Goal: Communication & Community: Share content

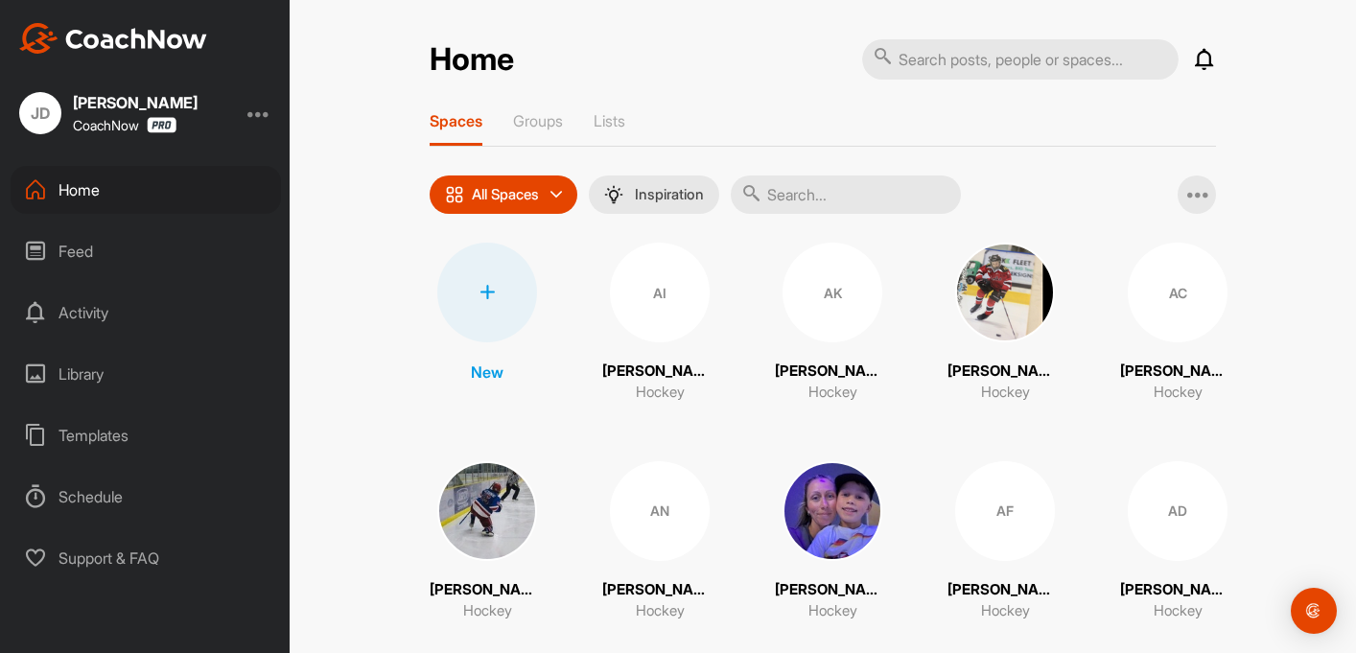
click at [161, 242] on div "Feed" at bounding box center [146, 251] width 270 height 48
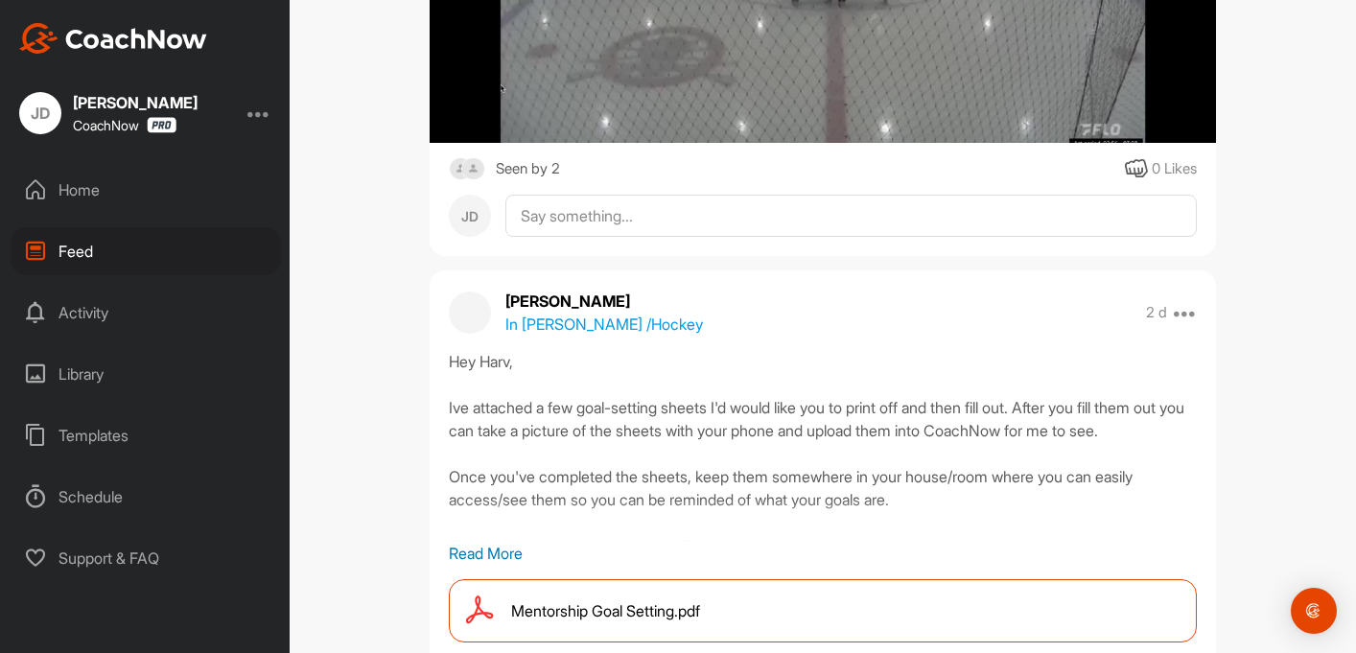
scroll to position [9294, 0]
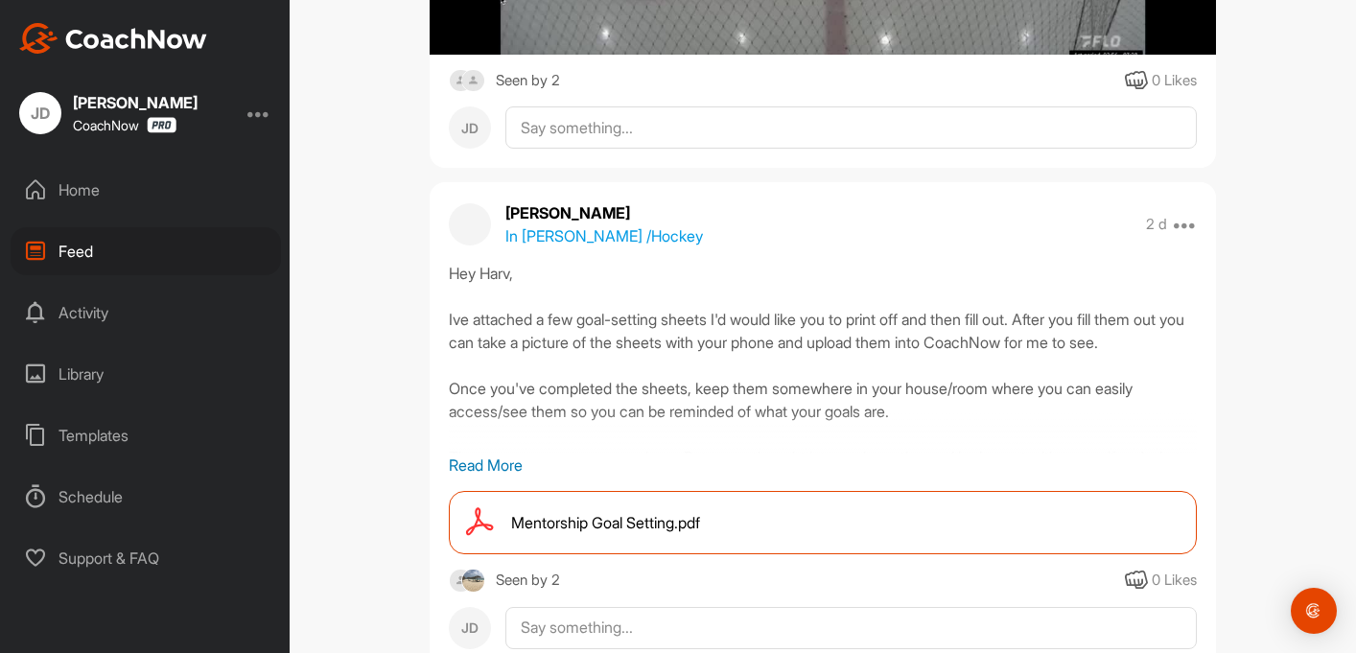
click at [510, 454] on p "Read More" at bounding box center [823, 465] width 748 height 23
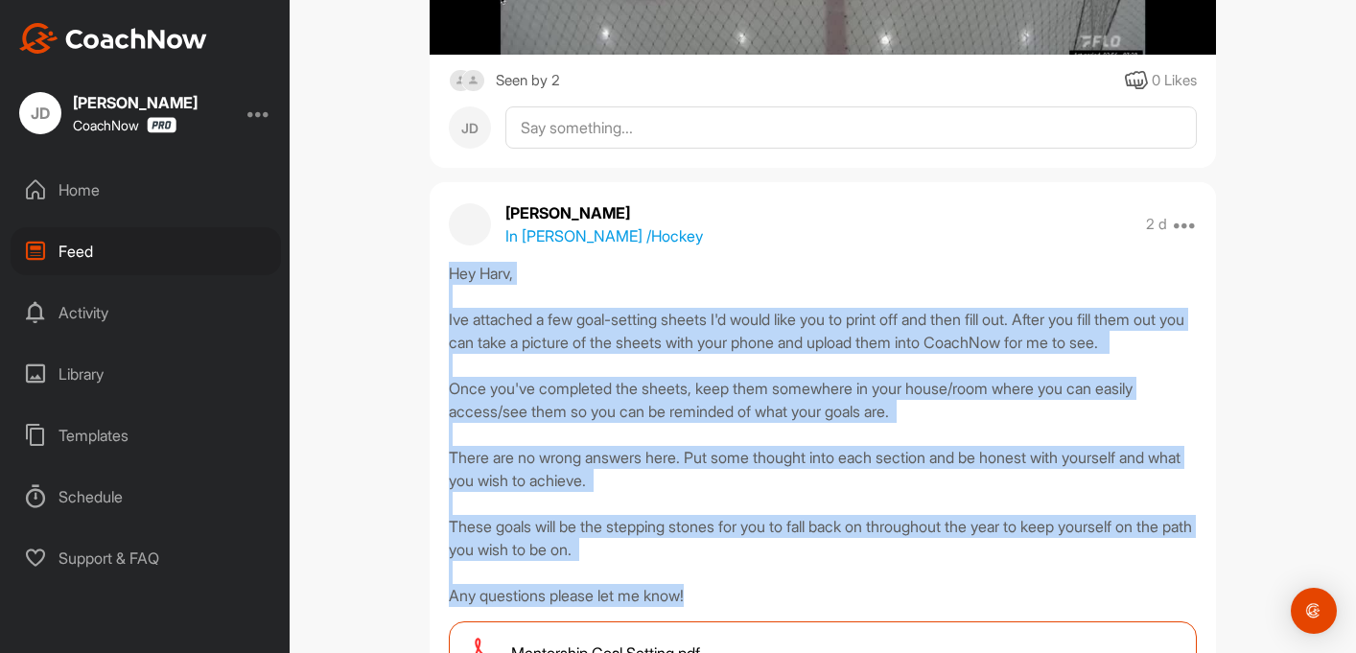
drag, startPoint x: 453, startPoint y: 204, endPoint x: 708, endPoint y: 551, distance: 430.1
click at [708, 551] on div "Hey Harv, Ive attached a few goal-setting sheets I'd would like you to print of…" at bounding box center [823, 434] width 748 height 345
copy div "Hey [PERSON_NAME], Ive attached a few goal-setting sheets I'd would like you to…"
click at [405, 454] on div "Feed Filter Media Type Images Videos Notes Audio Documents Author BH [PERSON_NA…" at bounding box center [823, 326] width 1066 height 653
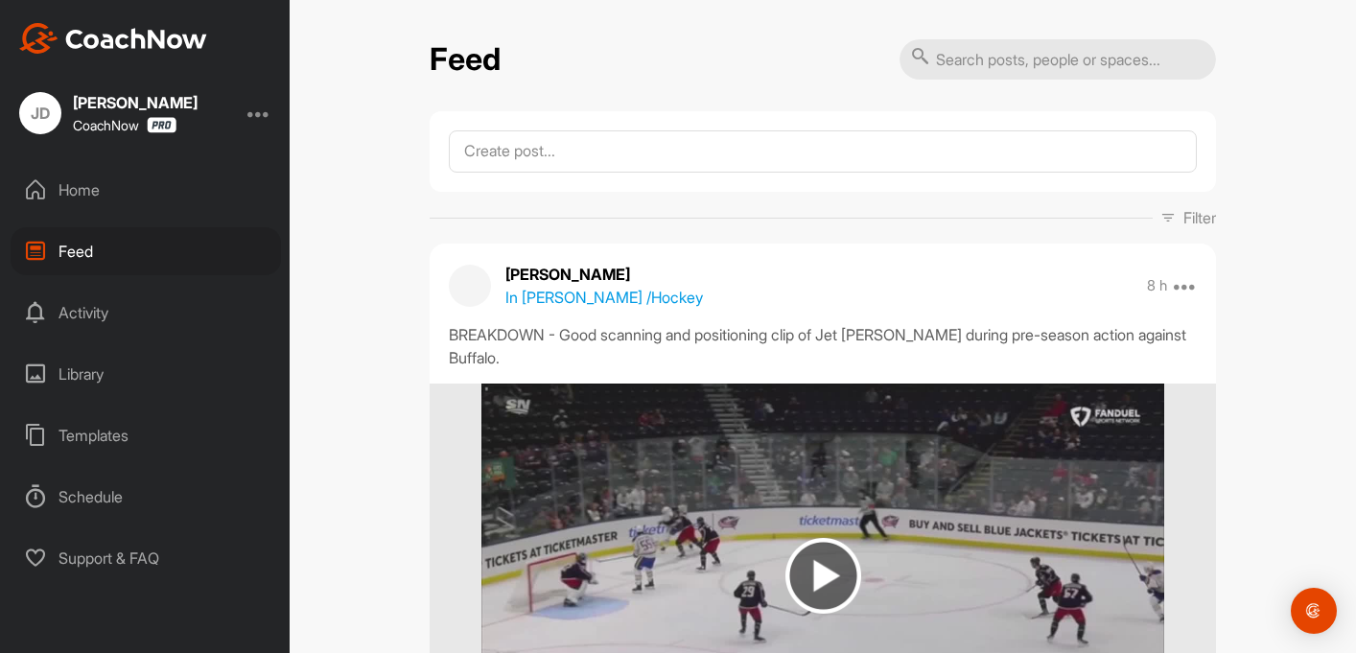
scroll to position [0, 0]
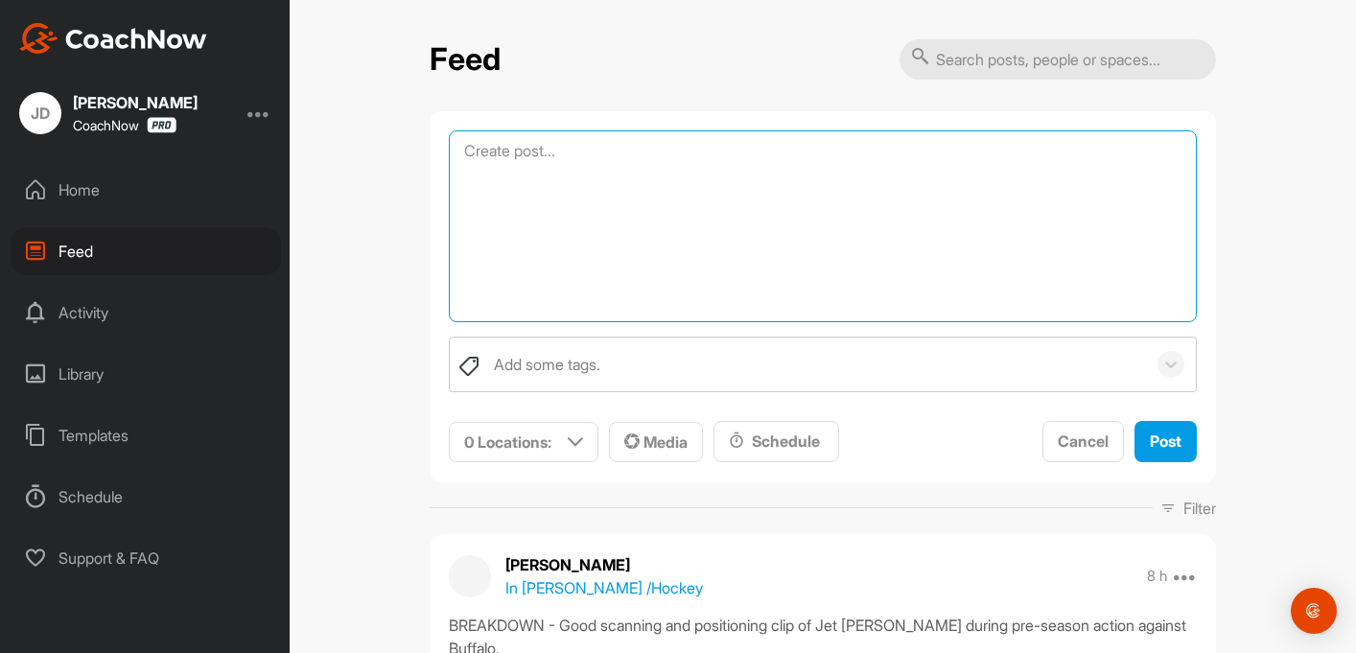
click at [597, 158] on textarea at bounding box center [823, 226] width 748 height 192
paste textarea "Hey [PERSON_NAME], Ive attached a few goal-setting sheets I'd would like you to…"
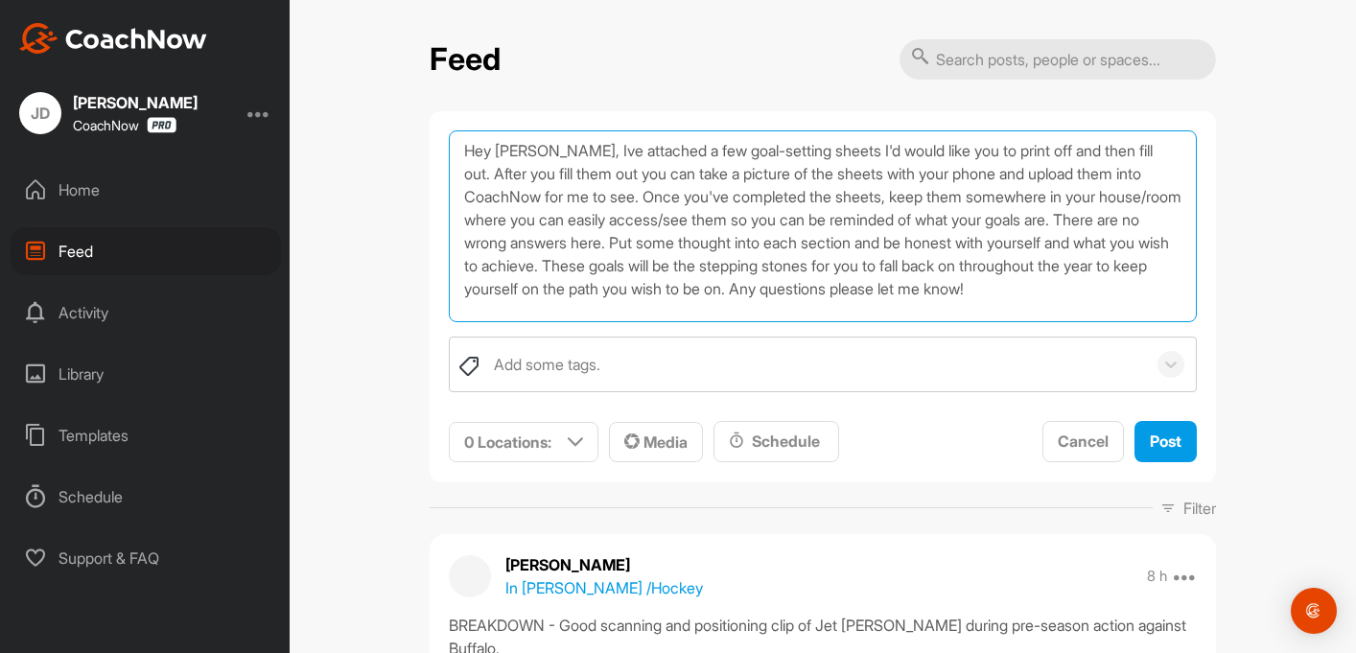
scroll to position [1, 0]
click at [529, 153] on textarea "Hey [PERSON_NAME], Ive attached a few goal-setting sheets I'd would like you to…" at bounding box center [823, 226] width 748 height 192
click at [650, 194] on textarea "Hey [PERSON_NAME], Ive attached a few goal-setting sheets I'd would like you to…" at bounding box center [823, 226] width 748 height 192
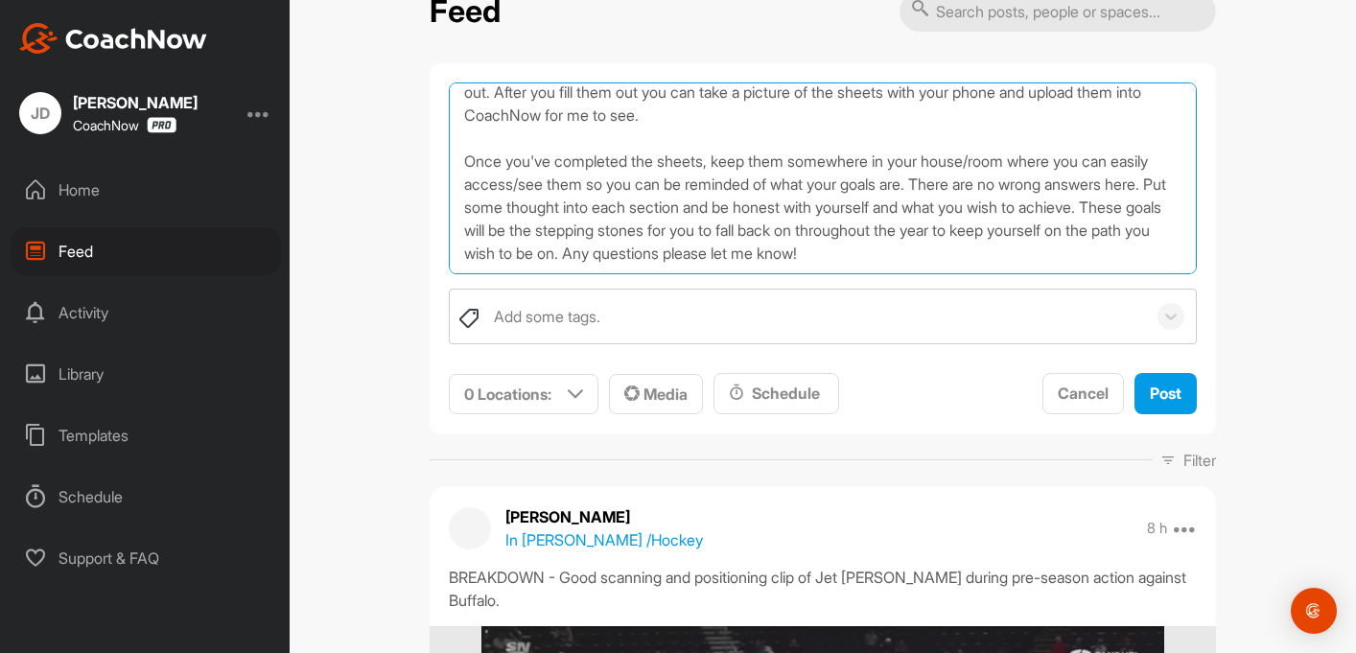
scroll to position [50, 0]
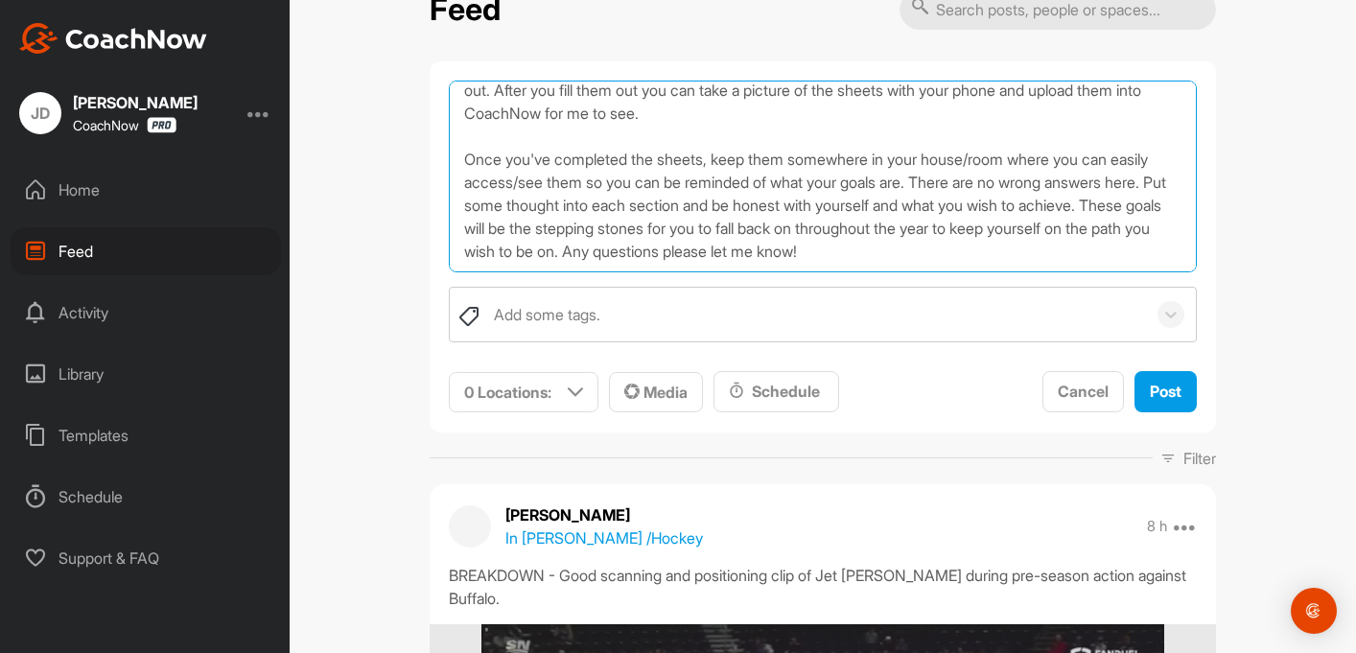
click at [985, 183] on textarea "Hey [PERSON_NAME], Ive attached a few goal-setting sheets I'd would like you to…" at bounding box center [823, 177] width 748 height 192
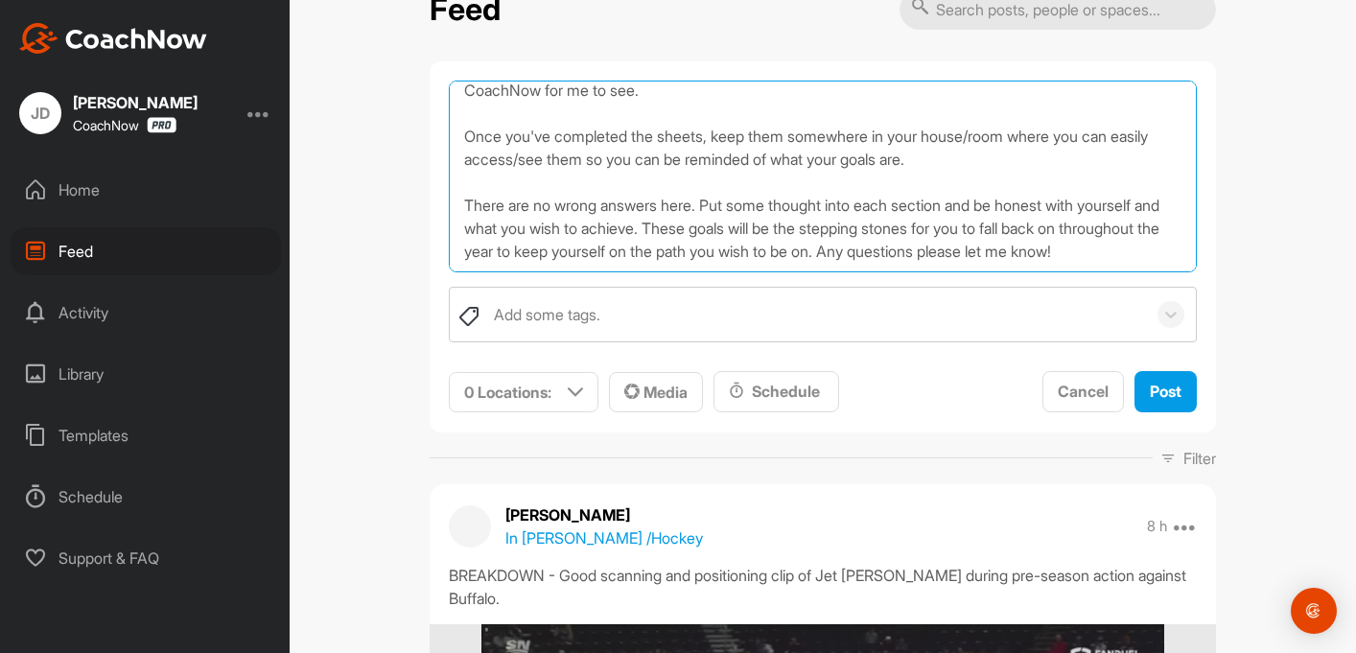
scroll to position [80, 0]
click at [952, 230] on textarea "Hey [PERSON_NAME], Ive attached a few goal-setting sheets I'd would like you to…" at bounding box center [823, 177] width 748 height 192
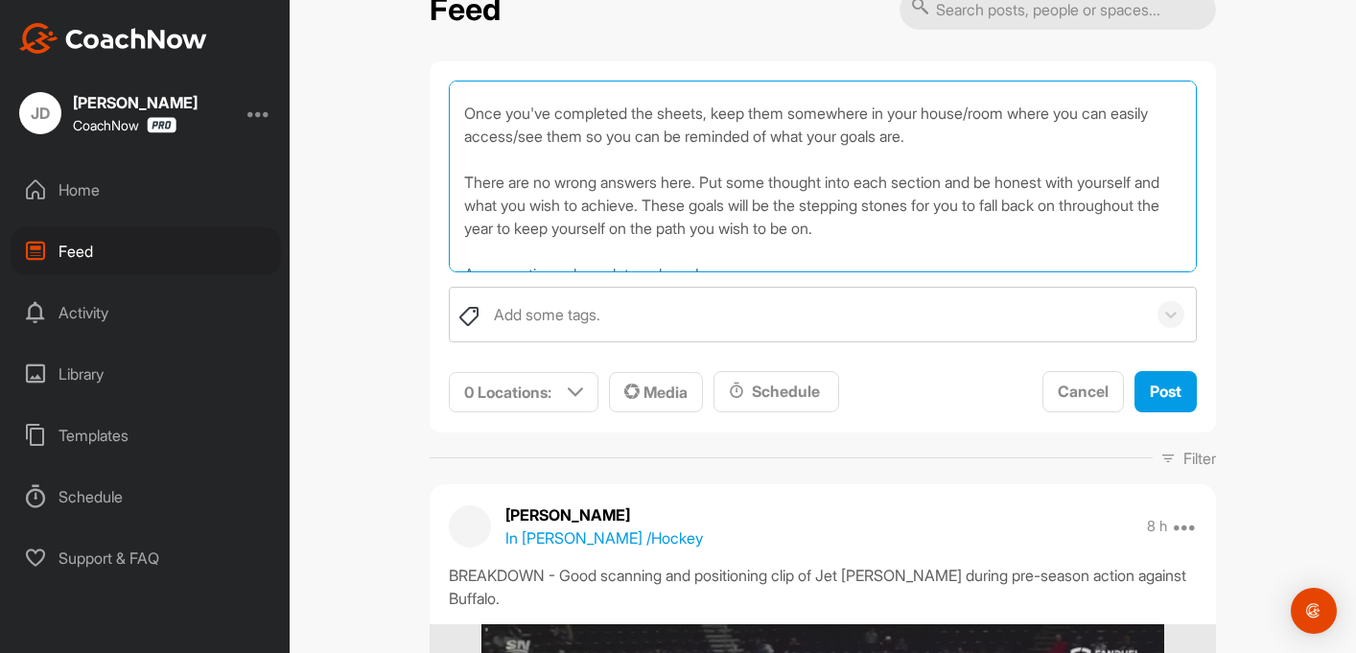
scroll to position [93, 0]
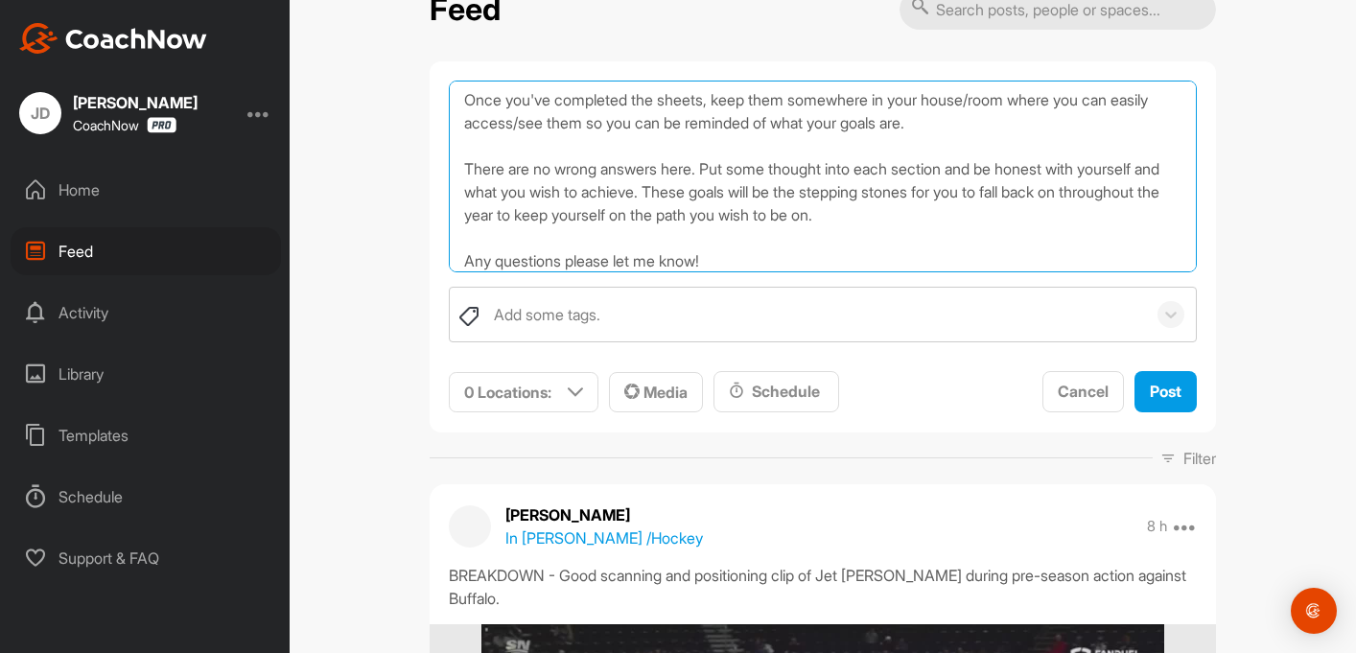
drag, startPoint x: 676, startPoint y: 193, endPoint x: 714, endPoint y: 172, distance: 42.9
click at [714, 172] on textarea "Hey [PERSON_NAME], Ive attached a few goal-setting sheets I'd would like you to…" at bounding box center [823, 177] width 748 height 192
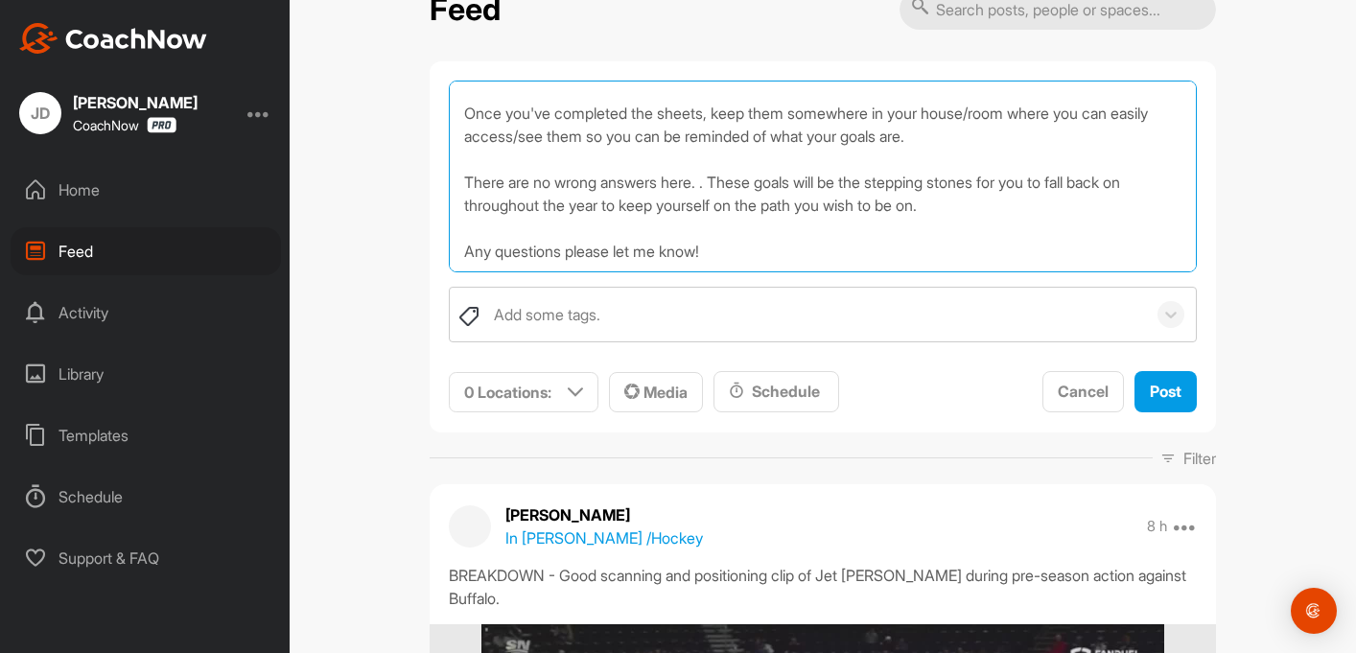
scroll to position [80, 0]
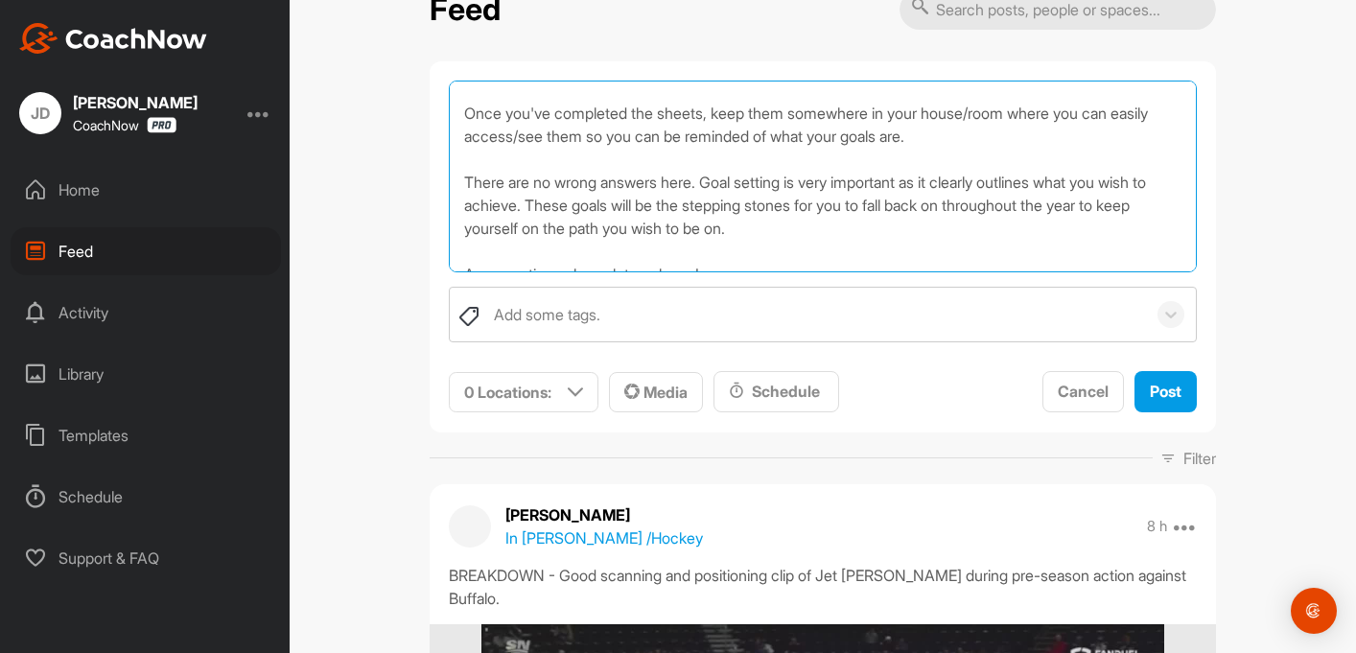
drag, startPoint x: 714, startPoint y: 172, endPoint x: 820, endPoint y: 237, distance: 124.8
click at [820, 237] on textarea "Hey [PERSON_NAME], Ive attached a few goal-setting sheets I'd would like you to…" at bounding box center [823, 177] width 748 height 192
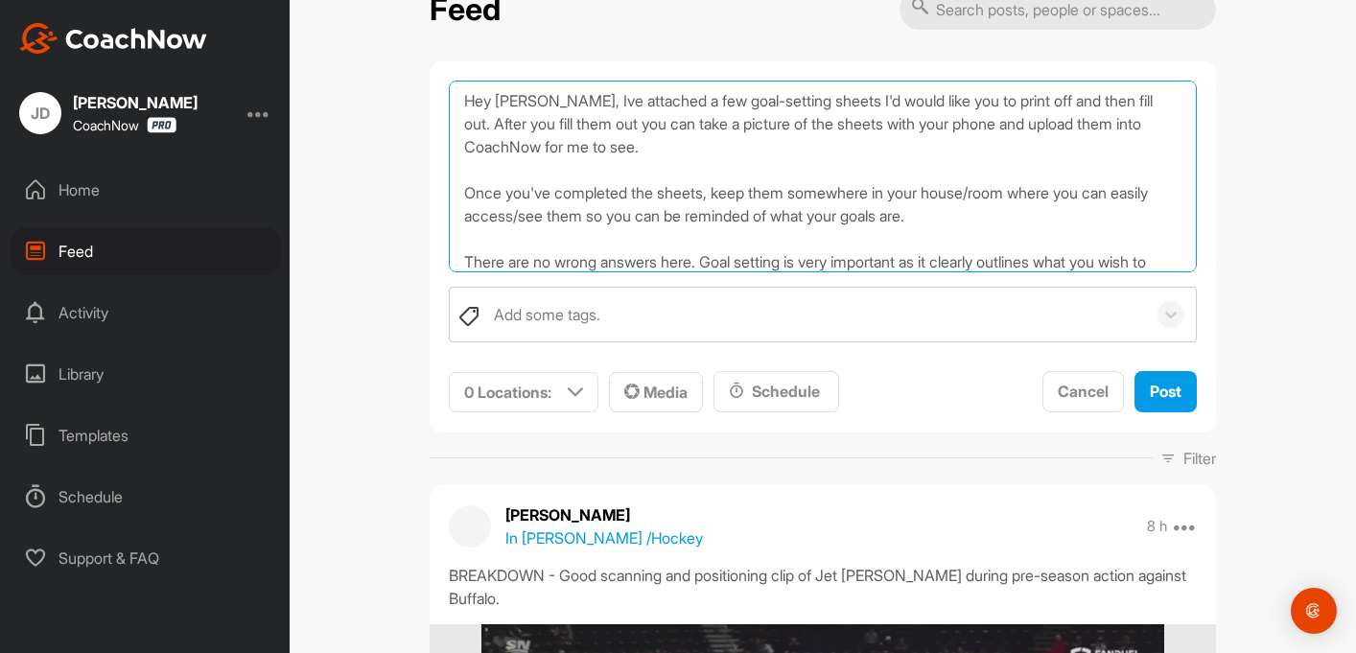
scroll to position [0, 0]
click at [663, 143] on textarea "Hey [PERSON_NAME], Ive attached a few goal-setting sheets I'd would like you to…" at bounding box center [823, 177] width 748 height 192
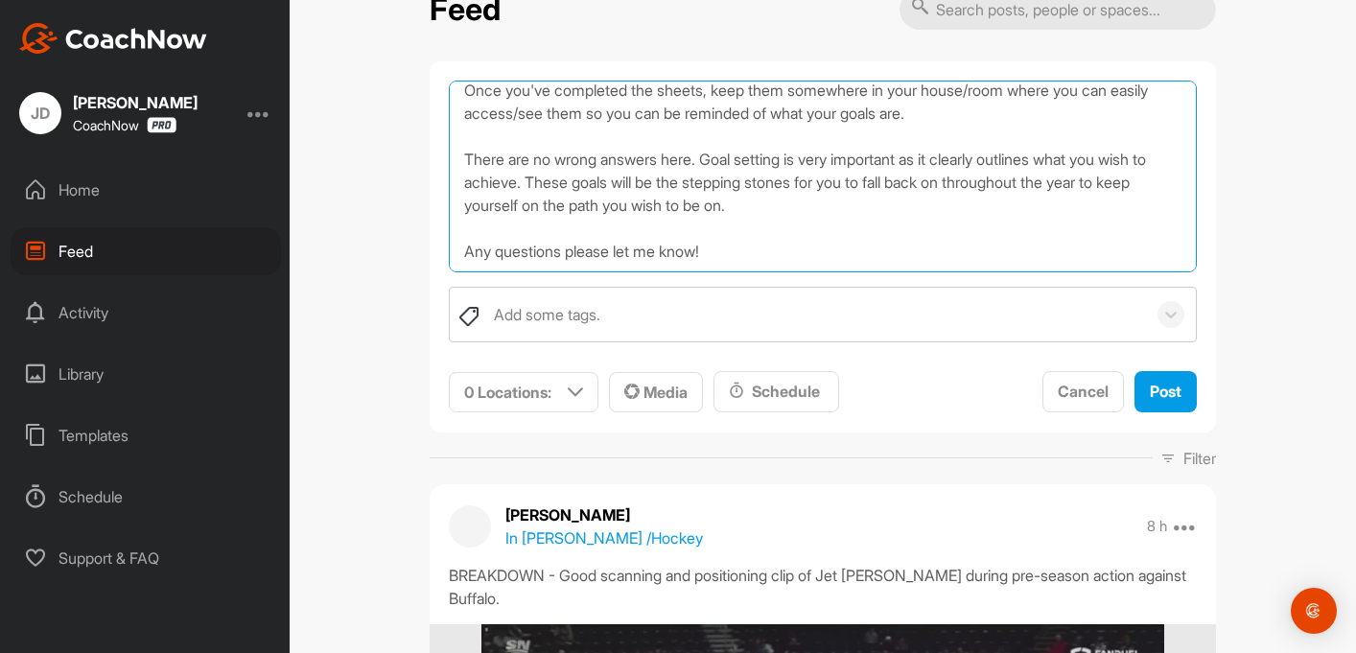
scroll to position [103, 0]
type textarea "Hey [PERSON_NAME], Ive attached a few goal-setting sheets I'd would like you to…"
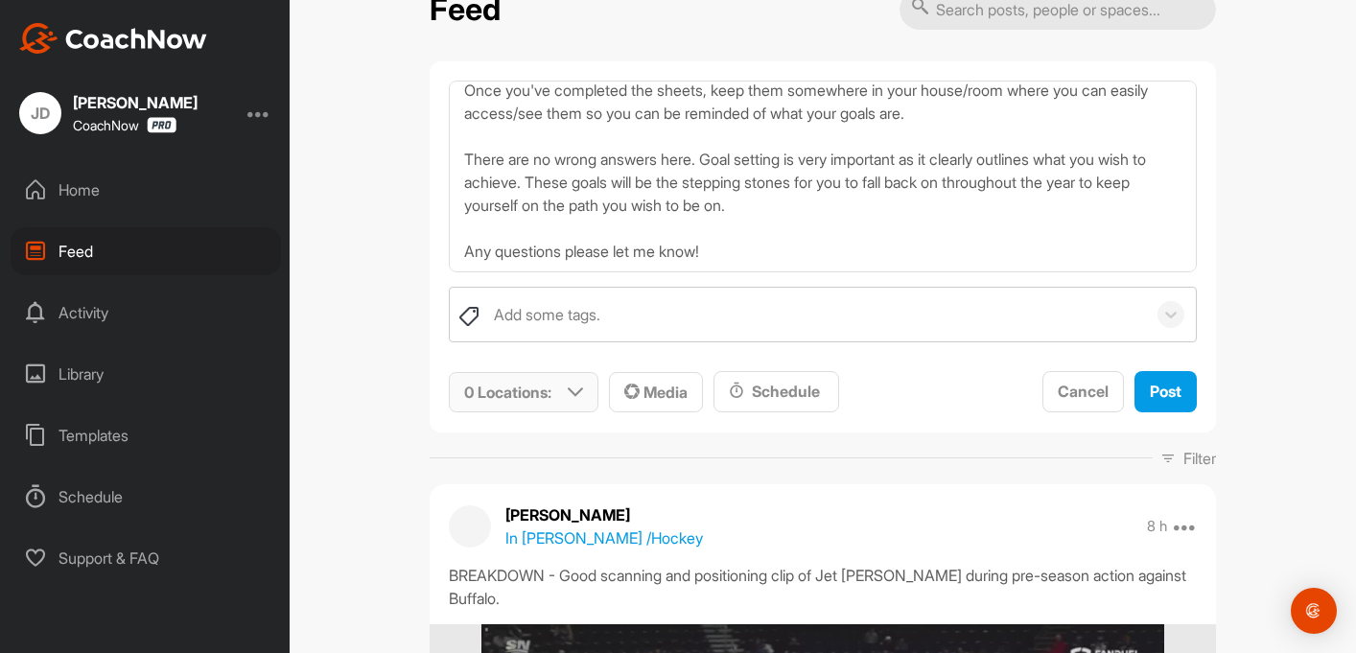
click at [586, 391] on div "0 Locations :" at bounding box center [524, 392] width 148 height 39
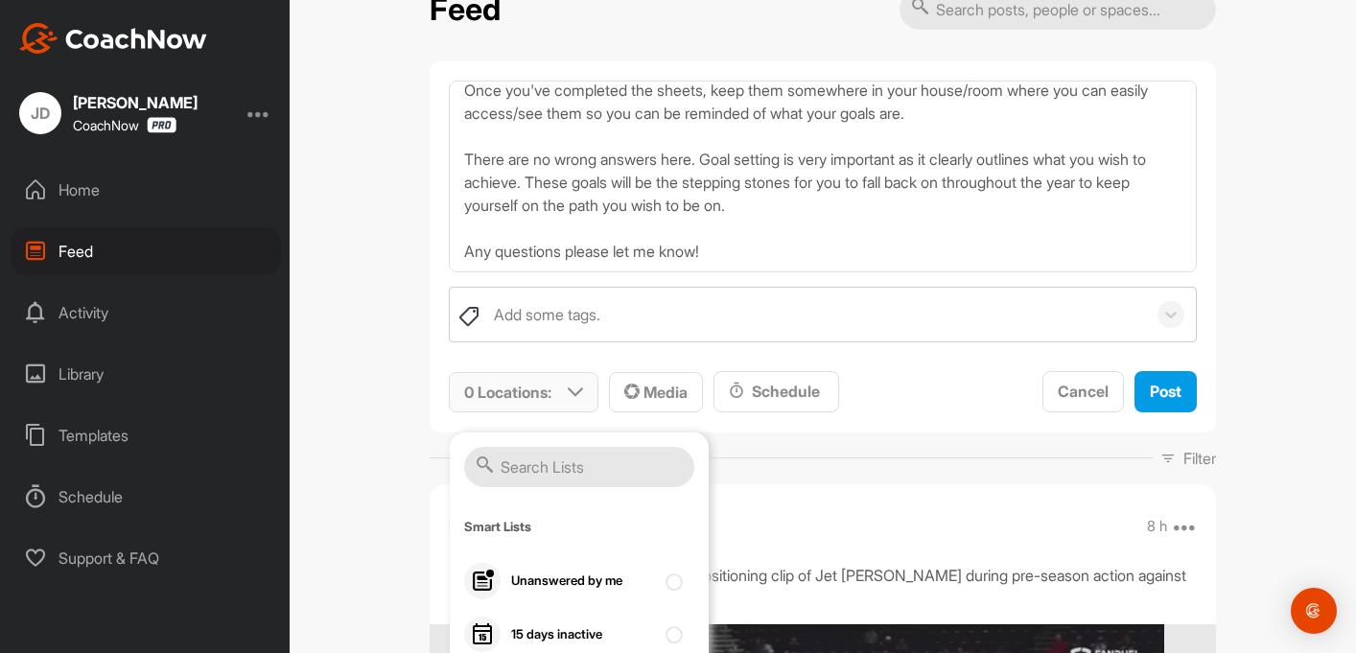
click at [558, 467] on input "text" at bounding box center [579, 467] width 230 height 40
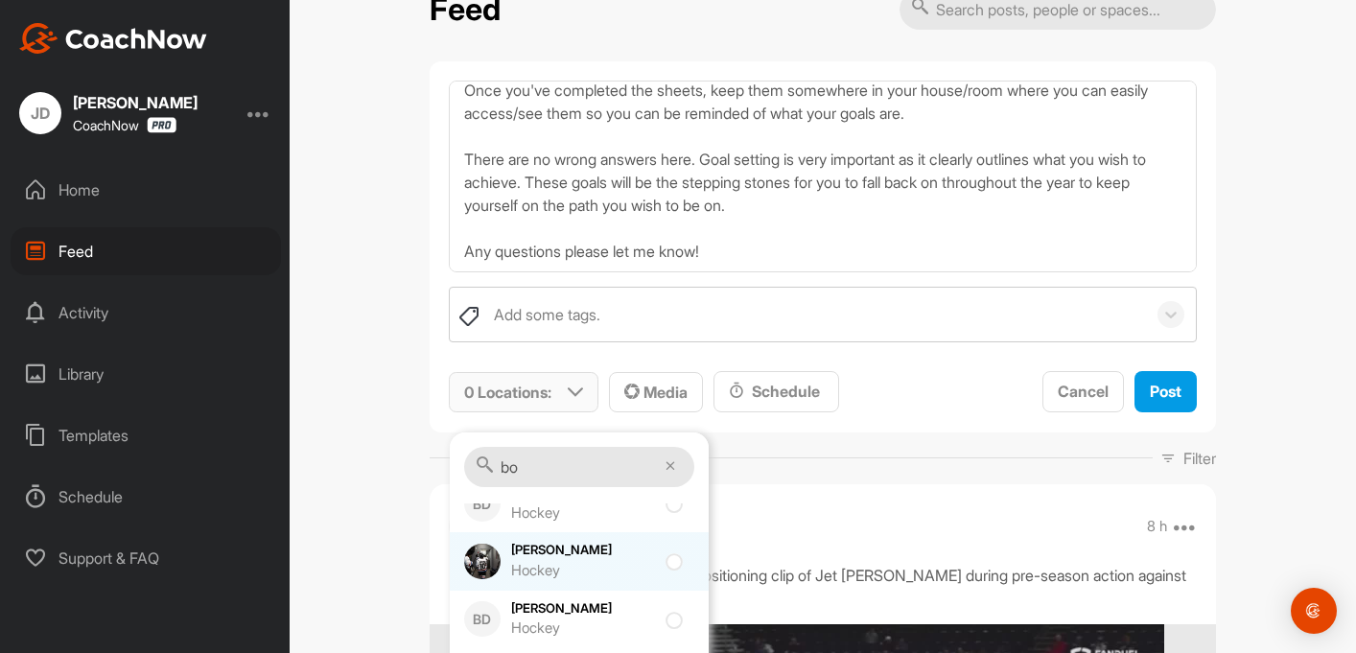
scroll to position [94, 0]
type input "bo"
click at [670, 562] on div at bounding box center [679, 562] width 26 height 23
checkbox input "true"
click at [821, 468] on div "Filter Media Type Images Videos Notes Audio Documents Author BH [PERSON_NAME] […" at bounding box center [823, 458] width 786 height 23
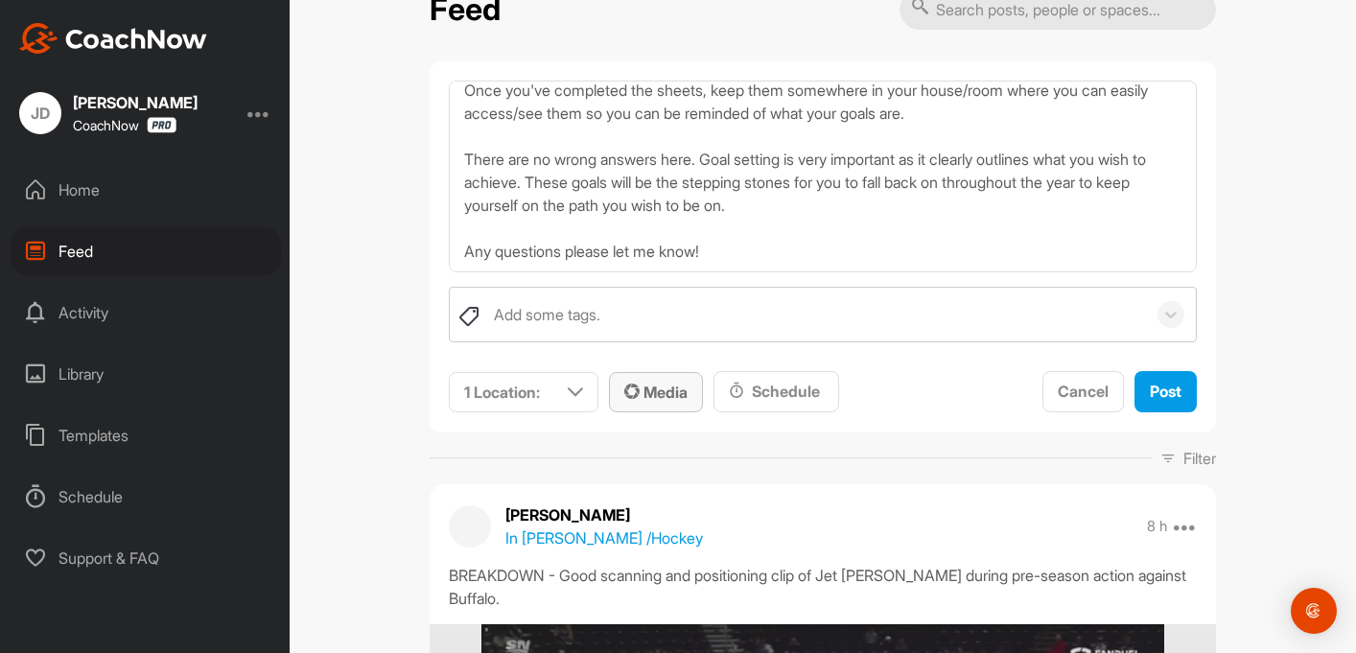
click at [685, 398] on span "Media" at bounding box center [655, 392] width 63 height 19
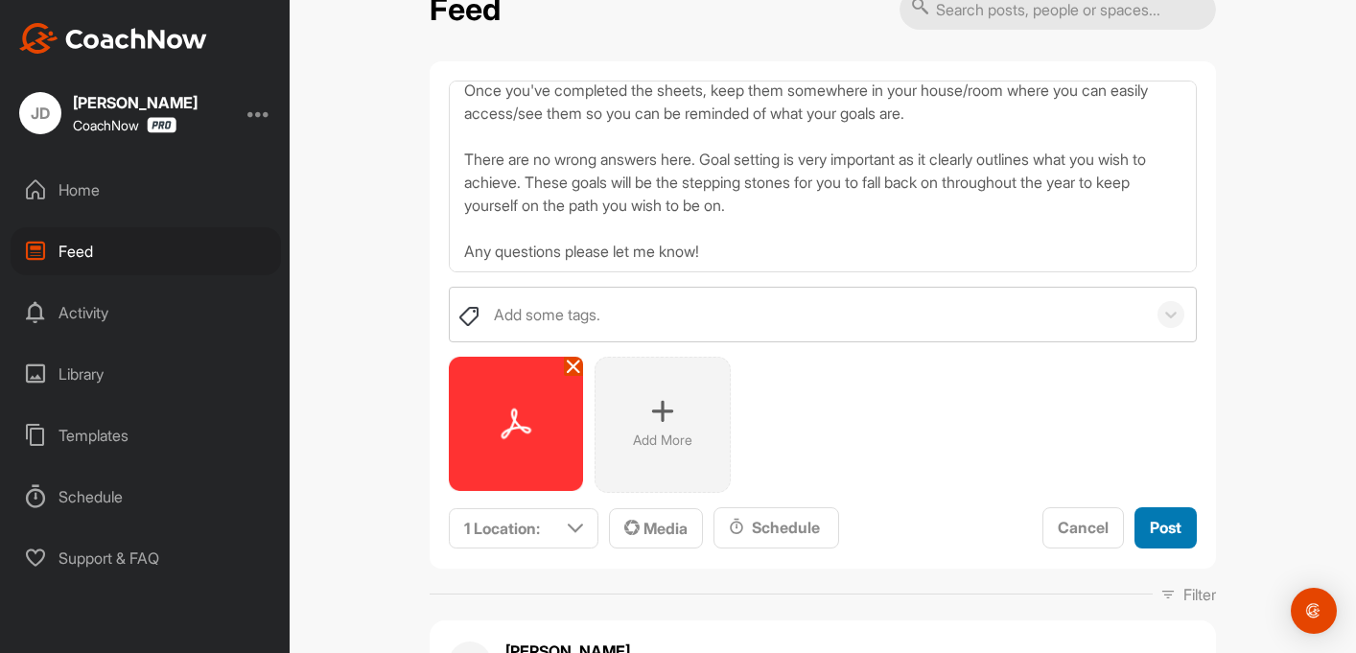
click at [1155, 529] on span "Post" at bounding box center [1166, 527] width 32 height 19
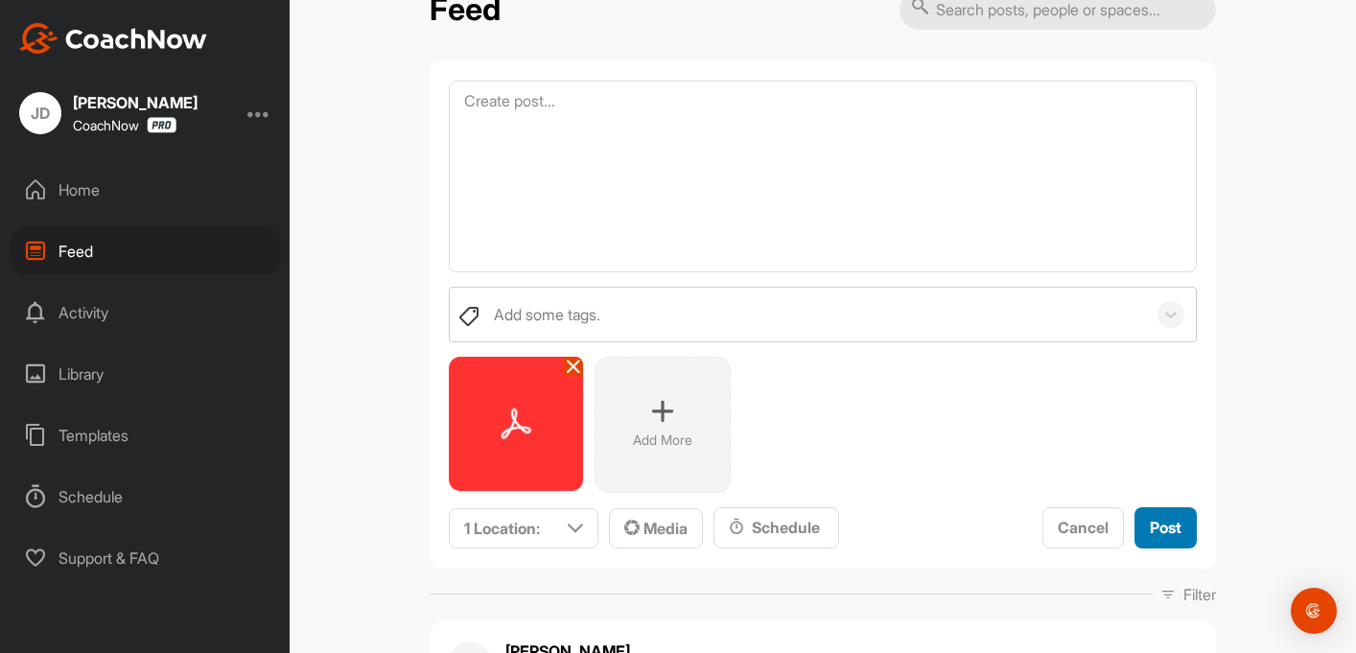
scroll to position [0, 0]
